Goal: Feedback & Contribution: Submit feedback/report problem

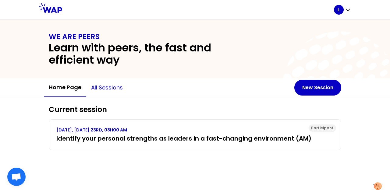
click at [113, 91] on button "All sessions" at bounding box center [106, 88] width 41 height 18
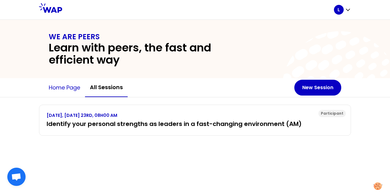
click at [65, 88] on button "Home page" at bounding box center [64, 88] width 41 height 18
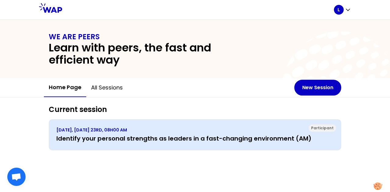
click at [164, 128] on p "[DATE], [DATE] 23RD, 08H00 AM" at bounding box center [195, 130] width 278 height 6
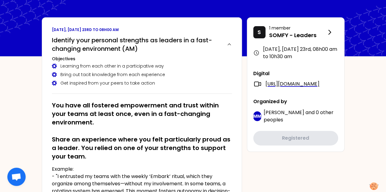
scroll to position [31, 0]
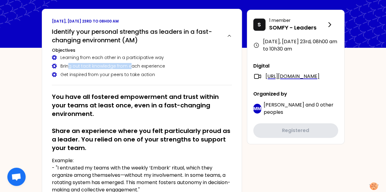
drag, startPoint x: 68, startPoint y: 67, endPoint x: 130, endPoint y: 67, distance: 61.9
click at [130, 67] on div "Bring out tacit knowledge from each experience" at bounding box center [142, 66] width 180 height 6
click at [70, 66] on div "Bring out tacit knowledge from each experience" at bounding box center [142, 66] width 180 height 6
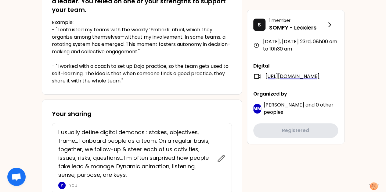
scroll to position [244, 0]
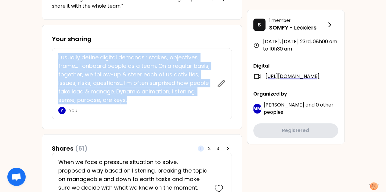
drag, startPoint x: 58, startPoint y: 57, endPoint x: 130, endPoint y: 100, distance: 83.7
click at [130, 100] on p "I usually define digital demands : stakes, objectives, frame... I onboard peopl…" at bounding box center [135, 78] width 155 height 51
copy p "I usually define digital demands : stakes, objectives, frame... I onboard peopl…"
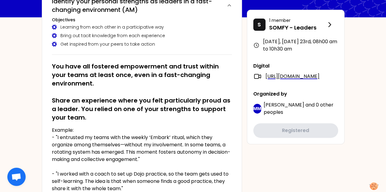
scroll to position [92, 0]
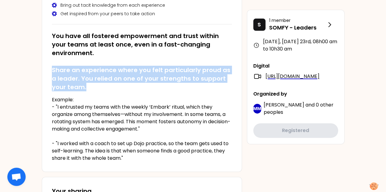
drag, startPoint x: 52, startPoint y: 69, endPoint x: 107, endPoint y: 83, distance: 56.0
click at [107, 83] on h2 "You have all fostered empowerment and trust within your teams at least once, ev…" at bounding box center [142, 62] width 180 height 60
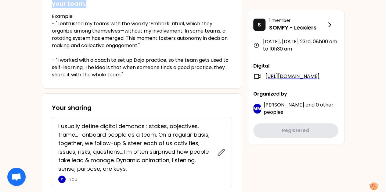
scroll to position [0, 0]
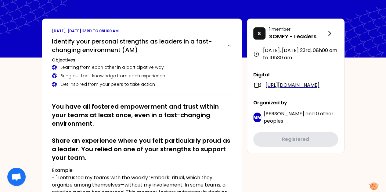
scroll to position [31, 0]
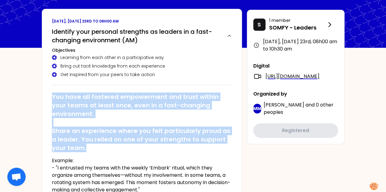
drag, startPoint x: 52, startPoint y: 97, endPoint x: 99, endPoint y: 147, distance: 68.4
click at [99, 147] on h2 "You have all fostered empowerment and trust within your teams at least once, ev…" at bounding box center [142, 123] width 180 height 60
copy h2 "You have all fostered empowerment and trust within your teams at least once, ev…"
click at [122, 142] on h2 "You have all fostered empowerment and trust within your teams at least once, ev…" at bounding box center [142, 123] width 180 height 60
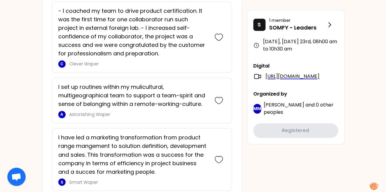
scroll to position [1609, 0]
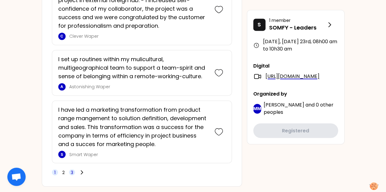
click at [73, 170] on span "3" at bounding box center [72, 173] width 6 height 6
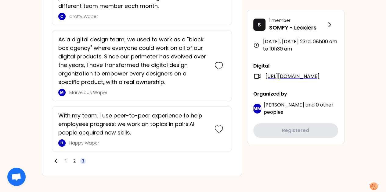
click at [82, 158] on span "3" at bounding box center [83, 161] width 2 height 6
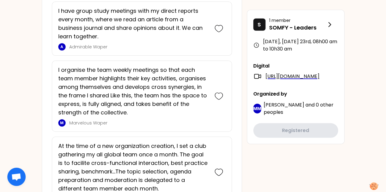
scroll to position [806, 0]
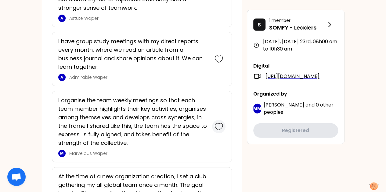
click at [217, 123] on icon at bounding box center [218, 127] width 9 height 9
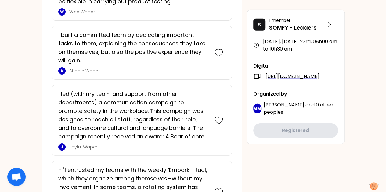
scroll to position [697, 0]
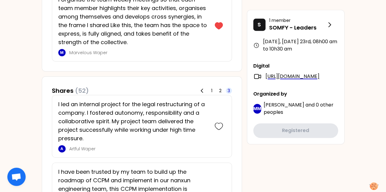
scroll to position [392, 0]
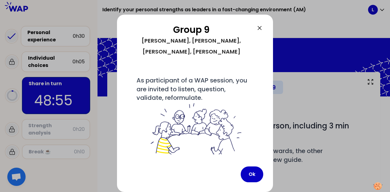
click at [260, 30] on icon at bounding box center [259, 27] width 7 height 7
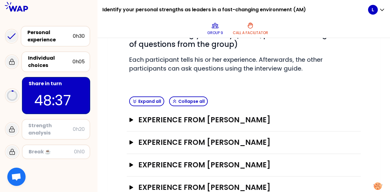
scroll to position [109, 0]
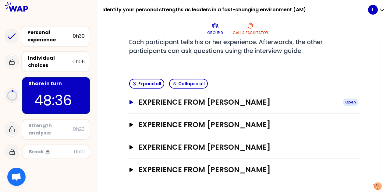
drag, startPoint x: 130, startPoint y: 102, endPoint x: 138, endPoint y: 105, distance: 8.5
click at [131, 102] on icon "button" at bounding box center [132, 102] width 4 height 4
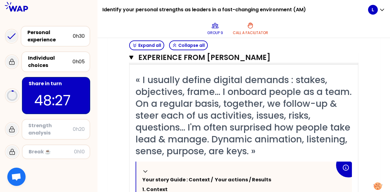
scroll to position [140, 0]
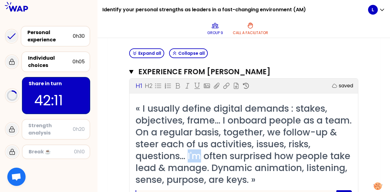
drag, startPoint x: 190, startPoint y: 156, endPoint x: 203, endPoint y: 158, distance: 13.5
click at [203, 158] on span "« I usually define digital demands : stakes, objectives, frame... I onboard peo…" at bounding box center [245, 144] width 219 height 84
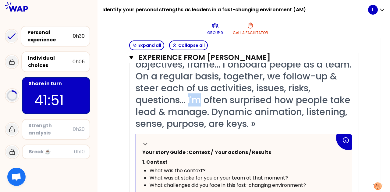
scroll to position [231, 0]
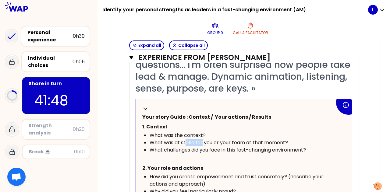
drag, startPoint x: 187, startPoint y: 142, endPoint x: 202, endPoint y: 142, distance: 14.9
click at [202, 142] on span "What was at stake for you or your team at that moment?" at bounding box center [219, 142] width 138 height 7
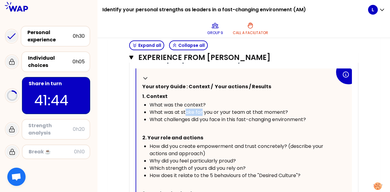
scroll to position [292, 0]
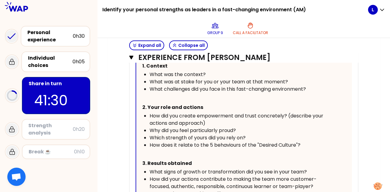
drag, startPoint x: 157, startPoint y: 80, endPoint x: 282, endPoint y: 80, distance: 125.1
click at [282, 81] on span "What was at stake for you or your team at that moment?" at bounding box center [219, 81] width 138 height 7
click at [282, 80] on span "What was at stake for you or your team at that moment?" at bounding box center [219, 81] width 138 height 7
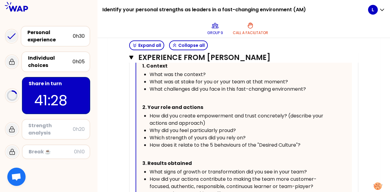
click at [282, 80] on span "What was at stake for you or your team at that moment?" at bounding box center [219, 81] width 138 height 7
click at [156, 88] on span "What challenges did you face in this fast-changing environment?" at bounding box center [228, 89] width 156 height 7
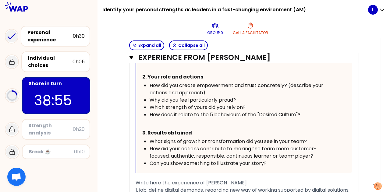
scroll to position [353, 0]
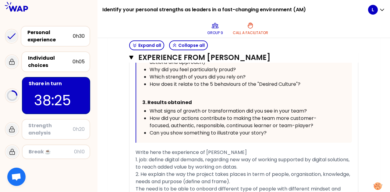
drag, startPoint x: 152, startPoint y: 84, endPoint x: 221, endPoint y: 84, distance: 69.2
click at [221, 84] on span "How does it relate to the 5 behaviours of the "Desired Culture"?" at bounding box center [225, 84] width 151 height 7
click at [164, 84] on span "How does it relate to the 5 behaviours of the "Desired Culture"?" at bounding box center [225, 84] width 151 height 7
click at [163, 84] on span "How does it relate to the 5 behaviours of the "Desired Culture"?" at bounding box center [225, 84] width 151 height 7
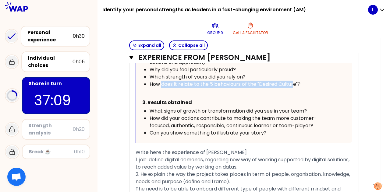
drag, startPoint x: 161, startPoint y: 85, endPoint x: 295, endPoint y: 85, distance: 133.9
click at [295, 85] on span "How does it relate to the 5 behaviours of the "Desired Culture"?" at bounding box center [225, 84] width 151 height 7
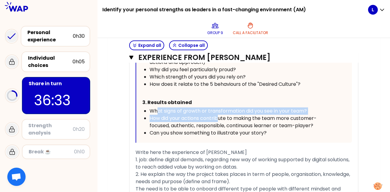
drag, startPoint x: 157, startPoint y: 111, endPoint x: 221, endPoint y: 121, distance: 64.6
click at [221, 121] on ul "What signs of growth or transformation did you see in your team? How did your a…" at bounding box center [238, 122] width 193 height 29
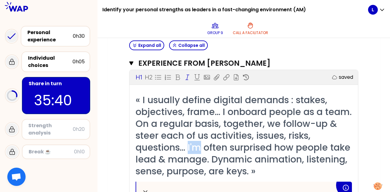
scroll to position [170, 0]
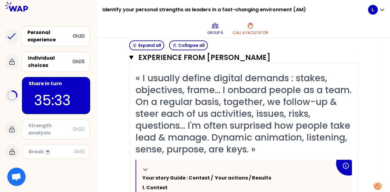
click at [163, 78] on span "« I usually define digital demands : stakes, objectives, frame... I onboard peo…" at bounding box center [245, 114] width 219 height 84
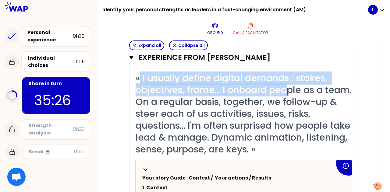
drag, startPoint x: 141, startPoint y: 77, endPoint x: 289, endPoint y: 84, distance: 148.1
click at [289, 84] on span "« I usually define digital demands : stakes, objectives, frame... I onboard peo…" at bounding box center [245, 114] width 219 height 84
click at [211, 92] on span "« I usually define digital demands : stakes, objectives, frame... I onboard peo…" at bounding box center [245, 114] width 219 height 84
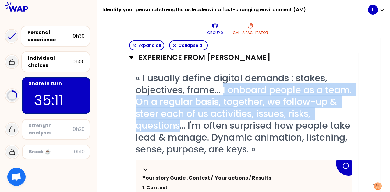
drag, startPoint x: 224, startPoint y: 87, endPoint x: 181, endPoint y: 121, distance: 54.9
click at [181, 121] on span "« I usually define digital demands : stakes, objectives, frame... I onboard peo…" at bounding box center [245, 114] width 219 height 84
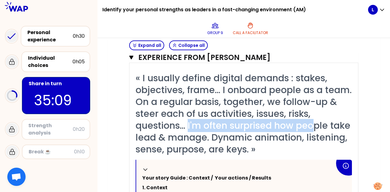
drag, startPoint x: 190, startPoint y: 125, endPoint x: 317, endPoint y: 130, distance: 127.6
click at [317, 130] on span "« I usually define digital demands : stakes, objectives, frame... I onboard peo…" at bounding box center [245, 114] width 219 height 84
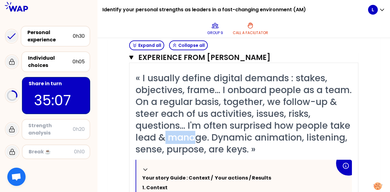
drag, startPoint x: 189, startPoint y: 138, endPoint x: 221, endPoint y: 141, distance: 31.6
click at [221, 141] on span "« I usually define digital demands : stakes, objectives, frame... I onboard peo…" at bounding box center [245, 114] width 219 height 84
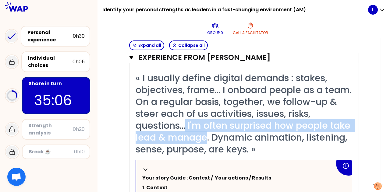
drag, startPoint x: 188, startPoint y: 125, endPoint x: 228, endPoint y: 140, distance: 42.2
click at [228, 140] on span "« I usually define digital demands : stakes, objectives, frame... I onboard peo…" at bounding box center [245, 114] width 219 height 84
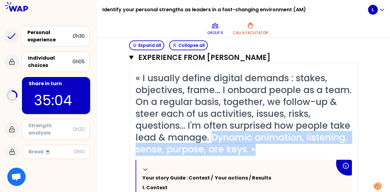
drag, startPoint x: 235, startPoint y: 138, endPoint x: 305, endPoint y: 148, distance: 69.9
click at [305, 148] on div "« I usually define digital demands : stakes, objectives, frame... I onboard peo…" at bounding box center [244, 113] width 217 height 83
click at [163, 147] on span "« I usually define digital demands : stakes, objectives, frame... I onboard peo…" at bounding box center [245, 114] width 219 height 84
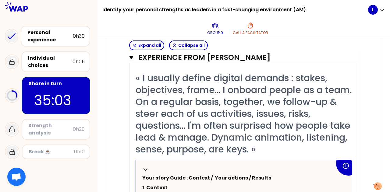
click at [185, 149] on span "« I usually define digital demands : stakes, objectives, frame... I onboard peo…" at bounding box center [245, 114] width 219 height 84
click at [218, 150] on span "« I usually define digital demands : stakes, objectives, frame... I onboard peo…" at bounding box center [245, 114] width 219 height 84
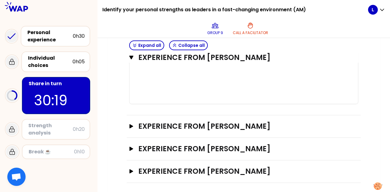
scroll to position [575, 0]
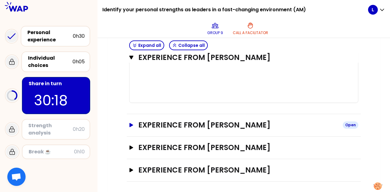
click at [165, 123] on h3 "Experience from [PERSON_NAME]" at bounding box center [238, 125] width 200 height 10
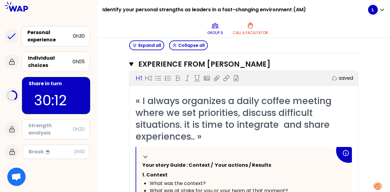
scroll to position [697, 0]
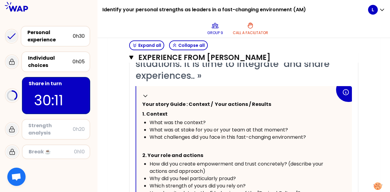
click at [176, 109] on p "1. Context" at bounding box center [238, 114] width 193 height 10
click at [163, 116] on p "1. Context" at bounding box center [238, 114] width 193 height 10
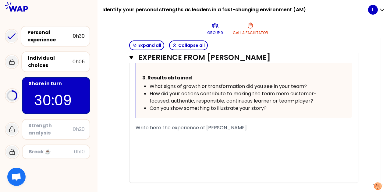
scroll to position [850, 0]
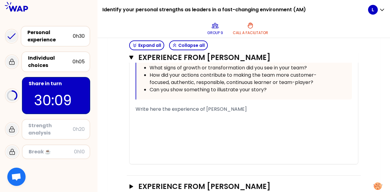
click at [161, 125] on div "﻿" at bounding box center [244, 123] width 217 height 7
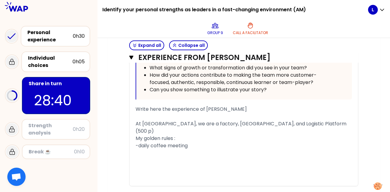
click at [196, 150] on div "﻿" at bounding box center [244, 153] width 217 height 7
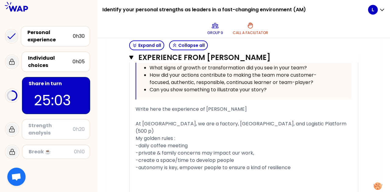
click at [172, 135] on span "My golden rules :" at bounding box center [156, 138] width 40 height 7
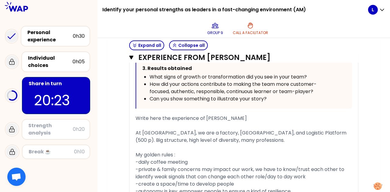
scroll to position [871, 0]
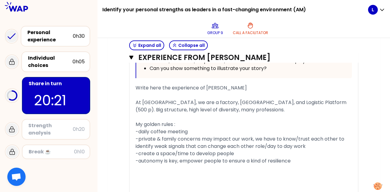
click at [136, 100] on div "« I always organizes a daily coffee meeting where we set priorities, discuss di…" at bounding box center [244, 27] width 229 height 334
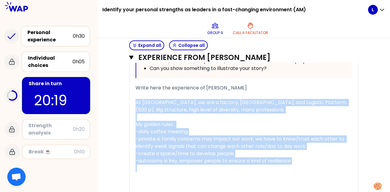
drag, startPoint x: 136, startPoint y: 100, endPoint x: 331, endPoint y: 174, distance: 208.5
click at [331, 174] on div "« I always organizes a daily coffee meeting where we set priorities, discuss di…" at bounding box center [244, 27] width 217 height 334
click at [203, 130] on div "-daily coffee meeting" at bounding box center [244, 131] width 217 height 7
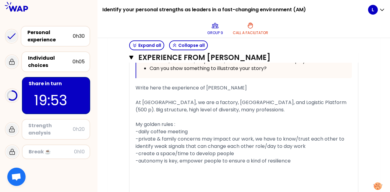
click at [263, 86] on div "Write here the experience of [PERSON_NAME]" at bounding box center [244, 87] width 217 height 7
click at [190, 124] on div "My golden rules :" at bounding box center [244, 124] width 217 height 7
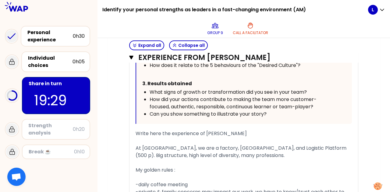
scroll to position [844, 0]
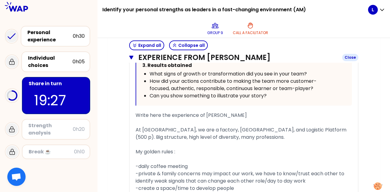
click at [131, 55] on button "Experience from [PERSON_NAME] Close" at bounding box center [243, 58] width 229 height 10
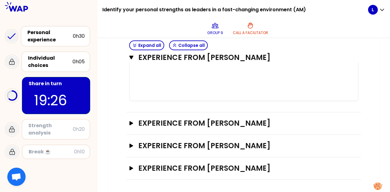
scroll to position [575, 0]
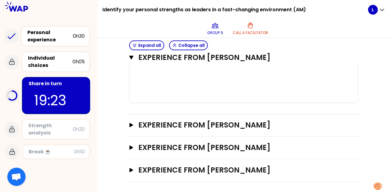
click at [133, 59] on icon "button" at bounding box center [131, 57] width 4 height 5
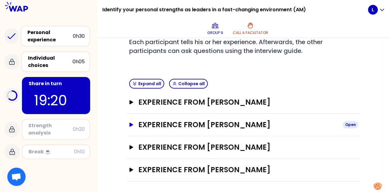
click at [133, 124] on icon "button" at bounding box center [131, 125] width 5 height 4
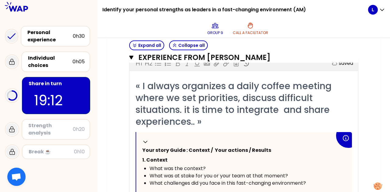
scroll to position [185, 0]
click at [145, 141] on icon at bounding box center [145, 142] width 6 height 6
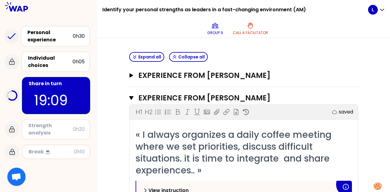
scroll to position [124, 0]
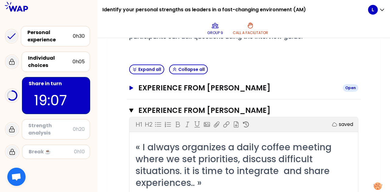
drag, startPoint x: 133, startPoint y: 108, endPoint x: 132, endPoint y: 103, distance: 5.5
click at [132, 109] on icon "button" at bounding box center [131, 111] width 4 height 4
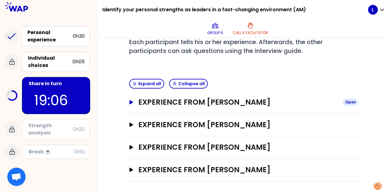
click at [133, 102] on icon "button" at bounding box center [131, 102] width 5 height 4
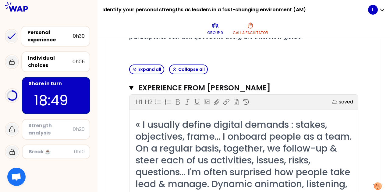
scroll to position [118, 0]
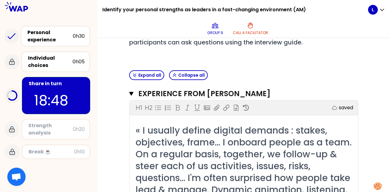
click at [134, 93] on button "Experience from [PERSON_NAME]" at bounding box center [243, 94] width 229 height 10
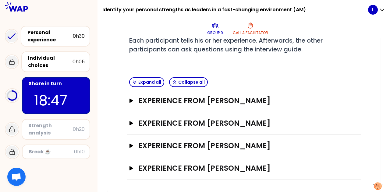
scroll to position [109, 0]
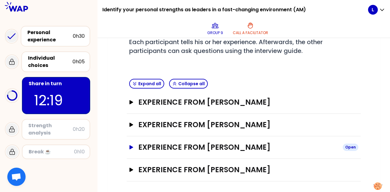
click at [133, 147] on icon "button" at bounding box center [131, 147] width 5 height 4
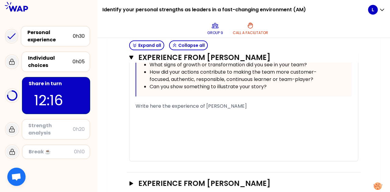
scroll to position [458, 0]
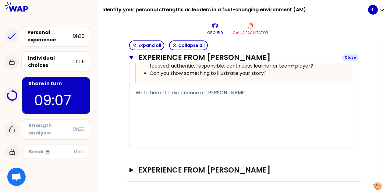
click at [132, 57] on icon "button" at bounding box center [131, 58] width 4 height 4
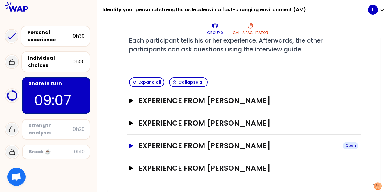
scroll to position [109, 0]
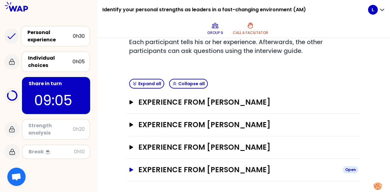
click at [131, 169] on icon "button" at bounding box center [132, 170] width 4 height 4
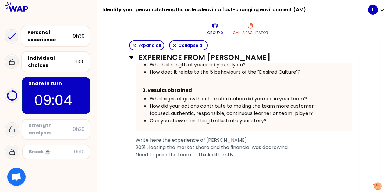
scroll to position [430, 0]
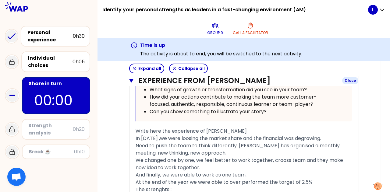
click at [132, 79] on icon "button" at bounding box center [131, 81] width 4 height 4
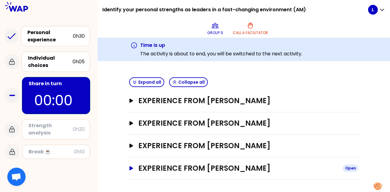
scroll to position [132, 0]
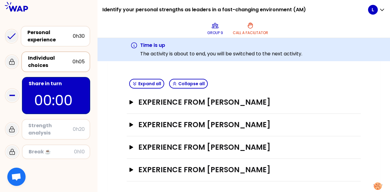
click at [40, 63] on div "Individual choices" at bounding box center [50, 62] width 45 height 15
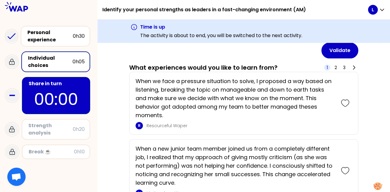
scroll to position [122, 0]
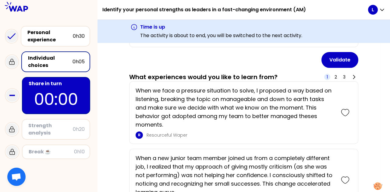
click at [61, 58] on div "Individual choices" at bounding box center [50, 62] width 45 height 15
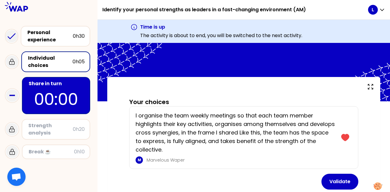
click at [183, 135] on p "I organise the team weekly meetings so that each team member highlights their k…" at bounding box center [235, 133] width 199 height 43
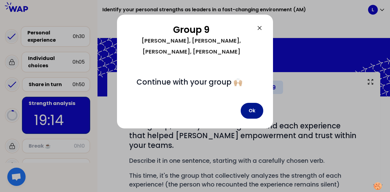
click at [254, 103] on button "Ok" at bounding box center [252, 111] width 23 height 16
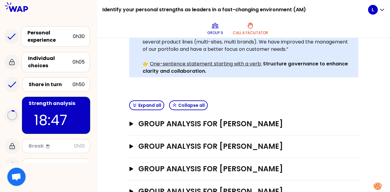
scroll to position [183, 0]
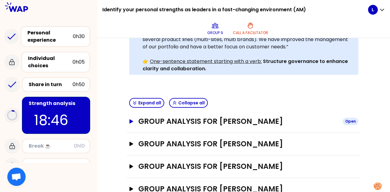
click at [133, 120] on icon "button" at bounding box center [132, 122] width 4 height 4
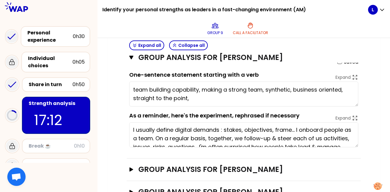
scroll to position [0, 0]
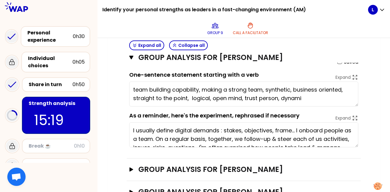
type textarea "team building capability, making a strong team, synthetic, business oriented, s…"
click at [132, 55] on icon "button" at bounding box center [131, 57] width 4 height 5
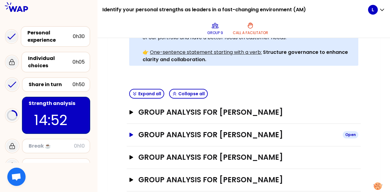
click at [130, 133] on icon "button" at bounding box center [132, 135] width 4 height 4
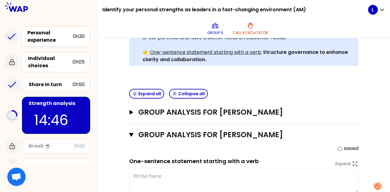
drag, startPoint x: 166, startPoint y: 166, endPoint x: 135, endPoint y: 165, distance: 31.1
click at [135, 168] on textarea at bounding box center [243, 180] width 229 height 25
click at [136, 168] on textarea at bounding box center [243, 180] width 229 height 25
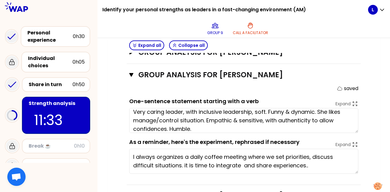
scroll to position [252, 0]
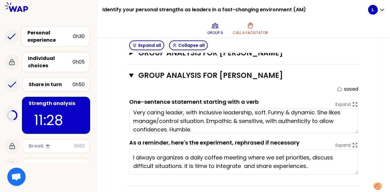
click at [237, 116] on textarea "Very caring leader, with inclusive leadership, soft. Funny & dynamic. She likes…" at bounding box center [243, 121] width 229 height 25
type textarea "Very caring leader, with inclusive leadership, soft. Funny & dynamic. She likes…"
click at [203, 119] on textarea "Very caring leader, with inclusive leadership, soft. Funny & dynamic. She likes…" at bounding box center [243, 121] width 229 height 25
click at [131, 74] on icon "button" at bounding box center [131, 76] width 4 height 4
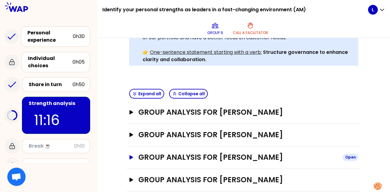
click at [132, 156] on icon "button" at bounding box center [132, 158] width 4 height 4
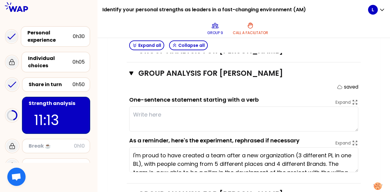
scroll to position [290, 0]
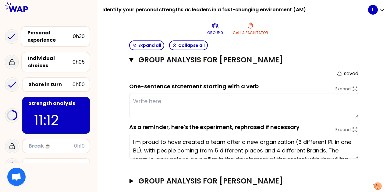
click at [157, 93] on textarea at bounding box center [243, 105] width 229 height 25
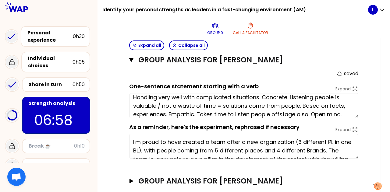
scroll to position [4, 0]
type textarea "Handling very well with complicated situations. Concrete. Listening people is v…"
click at [132, 58] on icon "button" at bounding box center [131, 60] width 4 height 4
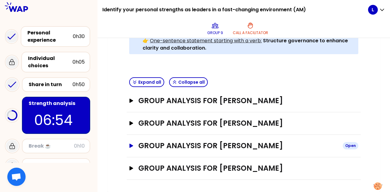
scroll to position [192, 0]
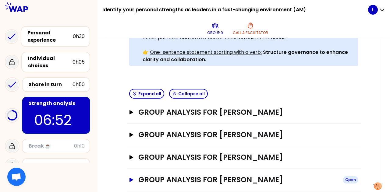
click at [134, 175] on button "Group analysis for [PERSON_NAME] Open" at bounding box center [243, 180] width 229 height 10
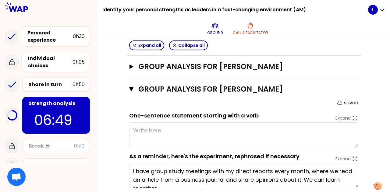
scroll to position [290, 0]
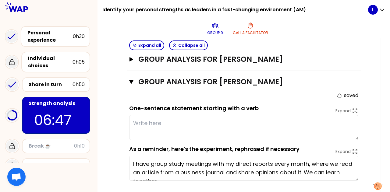
click at [240, 115] on textarea at bounding box center [243, 127] width 229 height 25
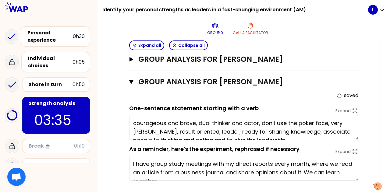
type textarea "courageous and brave, dual thinker and actor, don't use the poker face, very [P…"
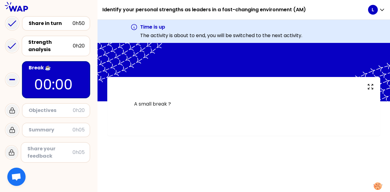
scroll to position [63, 0]
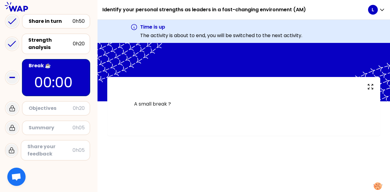
click at [52, 107] on div "Objectives" at bounding box center [51, 108] width 44 height 7
click at [51, 109] on div "Objectives" at bounding box center [51, 108] width 44 height 7
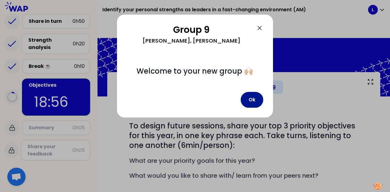
click at [256, 103] on button "Ok" at bounding box center [252, 100] width 23 height 16
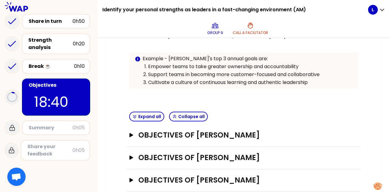
scroll to position [150, 0]
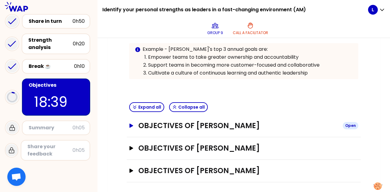
click at [131, 125] on icon "button" at bounding box center [132, 126] width 4 height 4
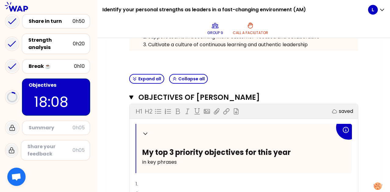
scroll to position [209, 0]
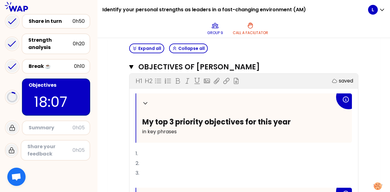
click at [155, 152] on p "1." at bounding box center [244, 154] width 217 height 10
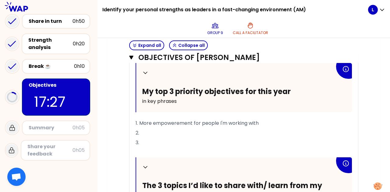
click at [146, 131] on p "2." at bounding box center [244, 133] width 217 height 10
click at [140, 122] on span "1. More empowerement for people I'm working with" at bounding box center [197, 123] width 123 height 7
click at [161, 131] on p "2." at bounding box center [244, 133] width 217 height 10
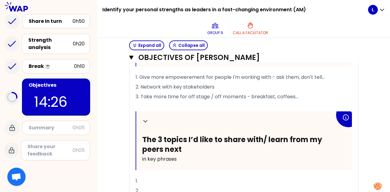
scroll to position [295, 0]
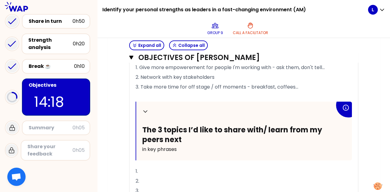
drag, startPoint x: 137, startPoint y: 76, endPoint x: 215, endPoint y: 74, distance: 78.7
click at [215, 74] on p "2. Network with key stakeholders" at bounding box center [244, 78] width 217 height 10
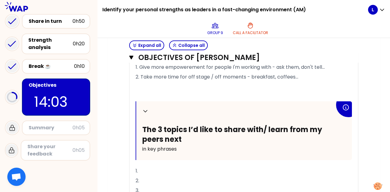
scroll to position [265, 0]
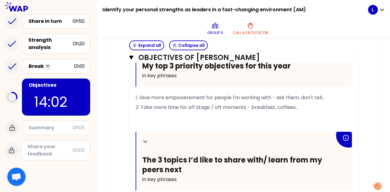
click at [156, 113] on p "﻿" at bounding box center [244, 118] width 217 height 10
drag, startPoint x: 322, startPoint y: 105, endPoint x: 385, endPoint y: 111, distance: 63.4
click at [323, 106] on p "2. Take more time for off stage / off moments - breakfast, coffees..." at bounding box center [244, 108] width 217 height 10
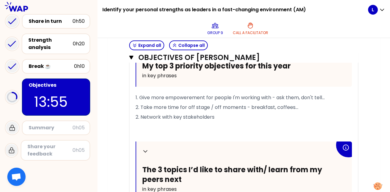
click at [137, 114] on span "2. Network with key stakeholders" at bounding box center [175, 117] width 79 height 7
click at [140, 96] on span "1. Give more empowerement for people I'm working with - ask them, don't tell..." at bounding box center [230, 97] width 189 height 7
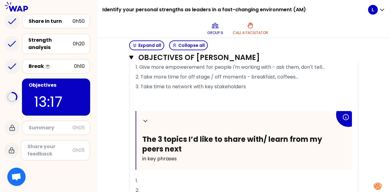
click at [156, 179] on p "1." at bounding box center [244, 181] width 217 height 10
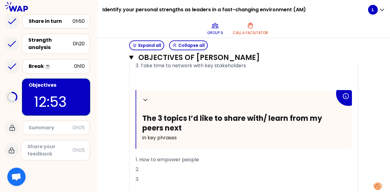
scroll to position [326, 0]
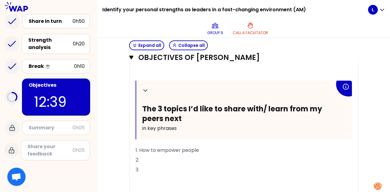
click at [201, 149] on p "1. How to empower people" at bounding box center [244, 151] width 217 height 10
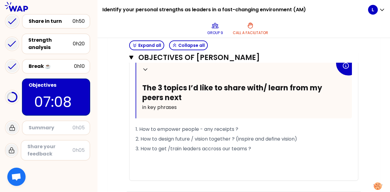
scroll to position [357, 0]
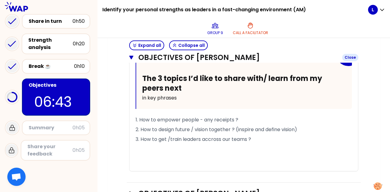
click at [132, 57] on icon "button" at bounding box center [131, 58] width 4 height 4
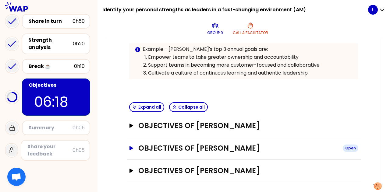
click at [130, 149] on button "Objectives of [PERSON_NAME] Open" at bounding box center [243, 149] width 229 height 10
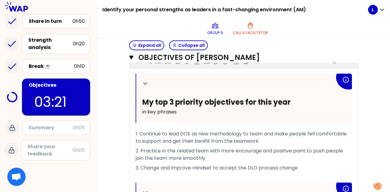
scroll to position [242, 0]
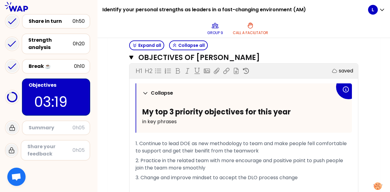
click at [146, 90] on icon at bounding box center [145, 93] width 6 height 6
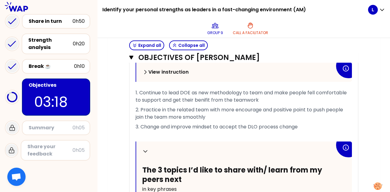
scroll to position [272, 0]
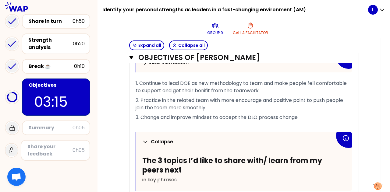
click at [146, 139] on icon at bounding box center [145, 142] width 6 height 6
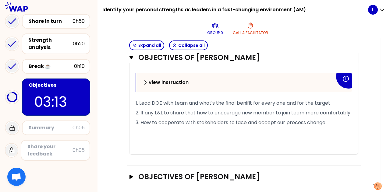
scroll to position [337, 0]
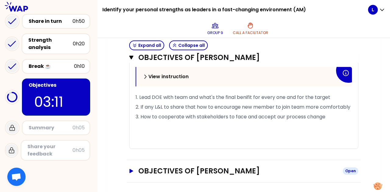
click at [131, 169] on icon "button" at bounding box center [132, 171] width 4 height 4
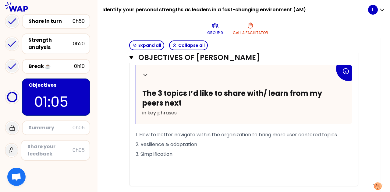
scroll to position [581, 0]
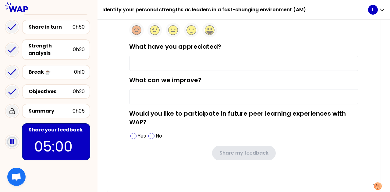
scroll to position [65, 0]
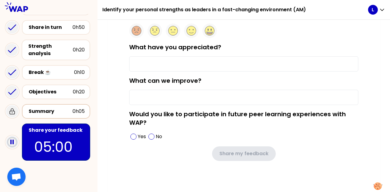
click at [54, 110] on div "Summary" at bounding box center [51, 111] width 44 height 7
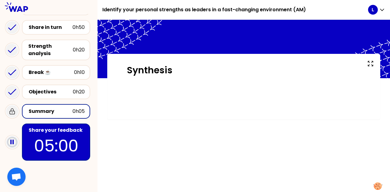
click at [60, 113] on div "Summary" at bounding box center [51, 111] width 44 height 7
click at [59, 142] on p "05:00" at bounding box center [55, 146] width 57 height 24
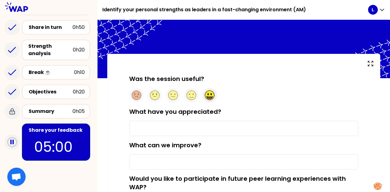
click at [213, 96] on circle at bounding box center [209, 95] width 9 height 9
click at [178, 128] on input "What have you appreciated?" at bounding box center [243, 128] width 229 height 15
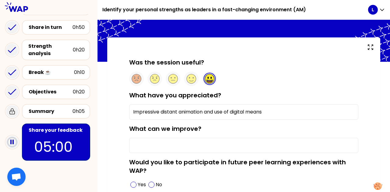
scroll to position [31, 0]
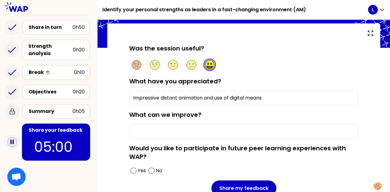
type input "Impressive distant animation and use of digital means"
click at [142, 132] on input "What can we improve?" at bounding box center [243, 131] width 229 height 15
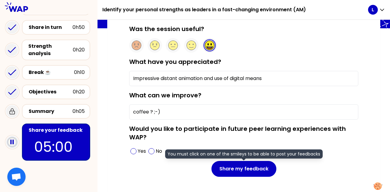
scroll to position [66, 0]
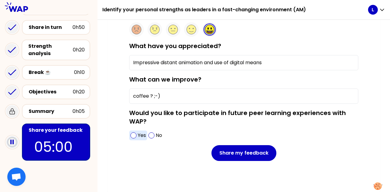
type input "coffee ? ;-)"
click at [135, 135] on span at bounding box center [134, 136] width 6 height 6
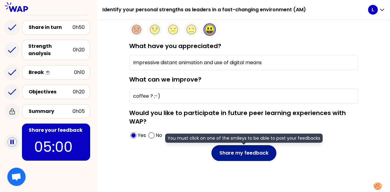
click at [245, 154] on button "Share my feedback" at bounding box center [244, 153] width 65 height 16
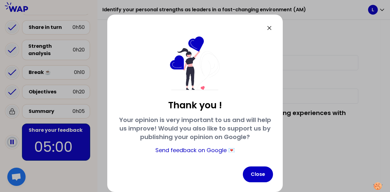
click at [271, 27] on icon at bounding box center [269, 27] width 7 height 7
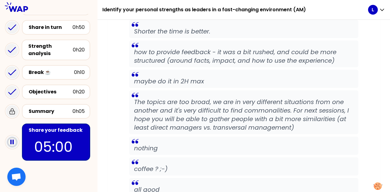
scroll to position [1041, 0]
